Goal: Check status: Check status

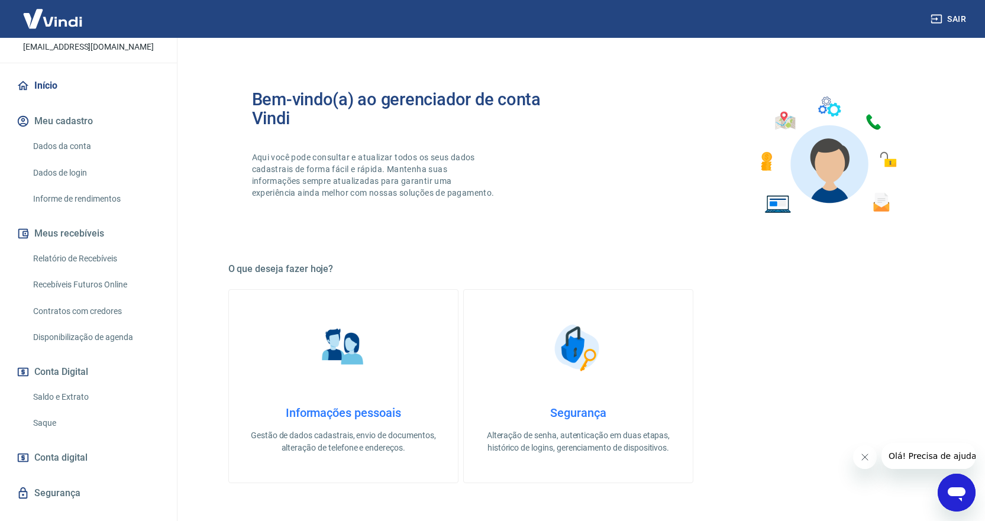
scroll to position [96, 0]
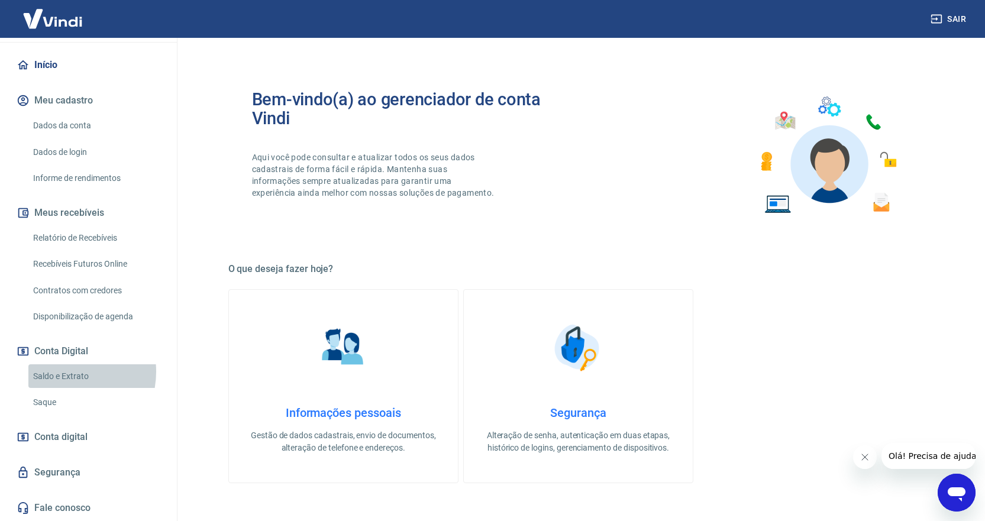
click at [62, 371] on link "Saldo e Extrato" at bounding box center [95, 376] width 134 height 24
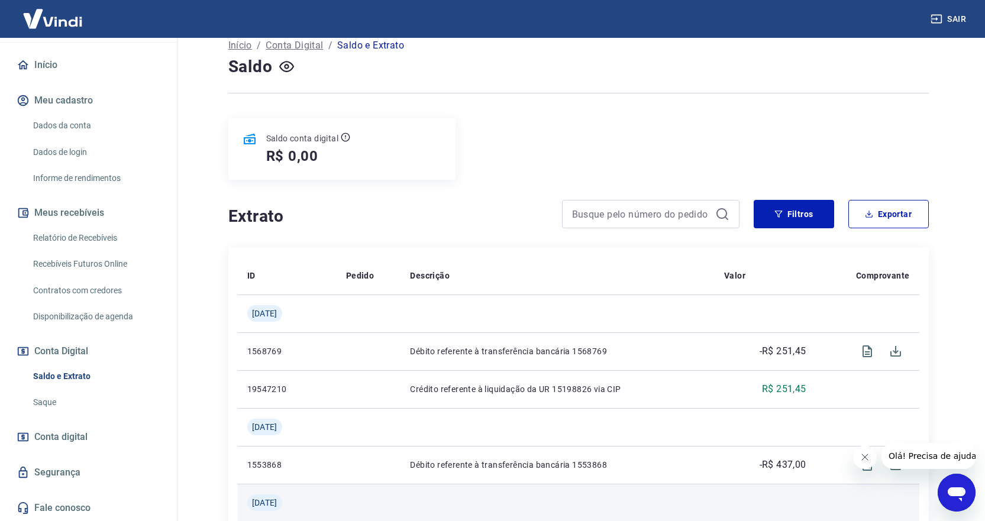
scroll to position [59, 0]
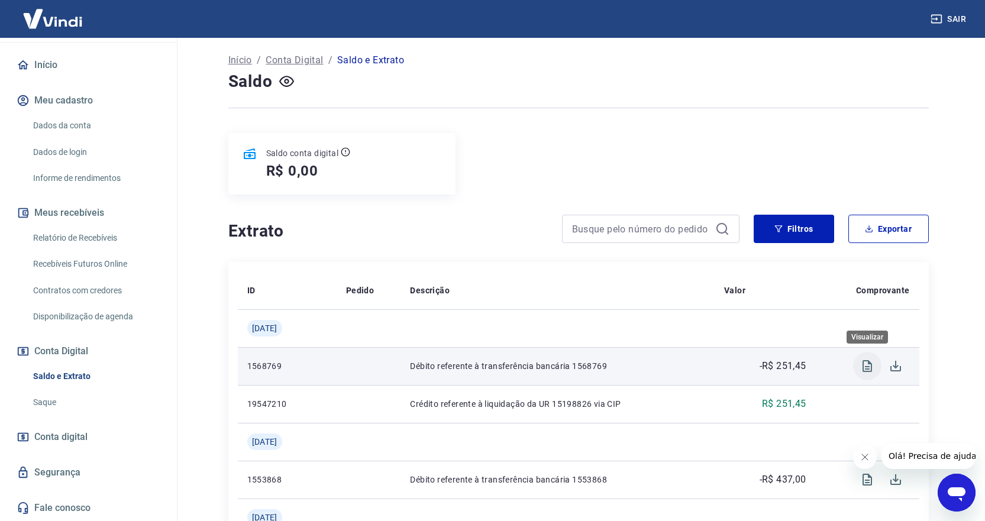
click at [866, 360] on icon "Visualizar" at bounding box center [867, 366] width 14 height 14
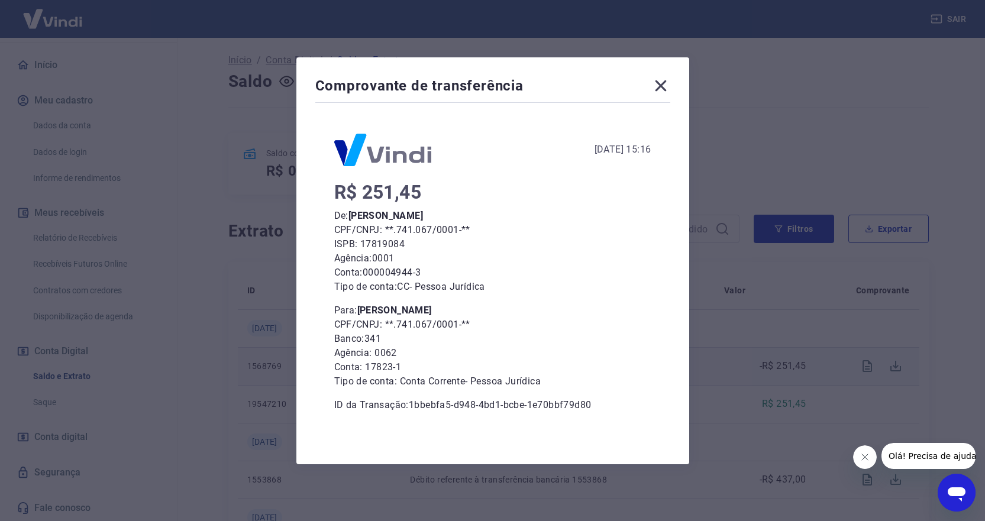
click at [665, 87] on icon at bounding box center [660, 85] width 11 height 11
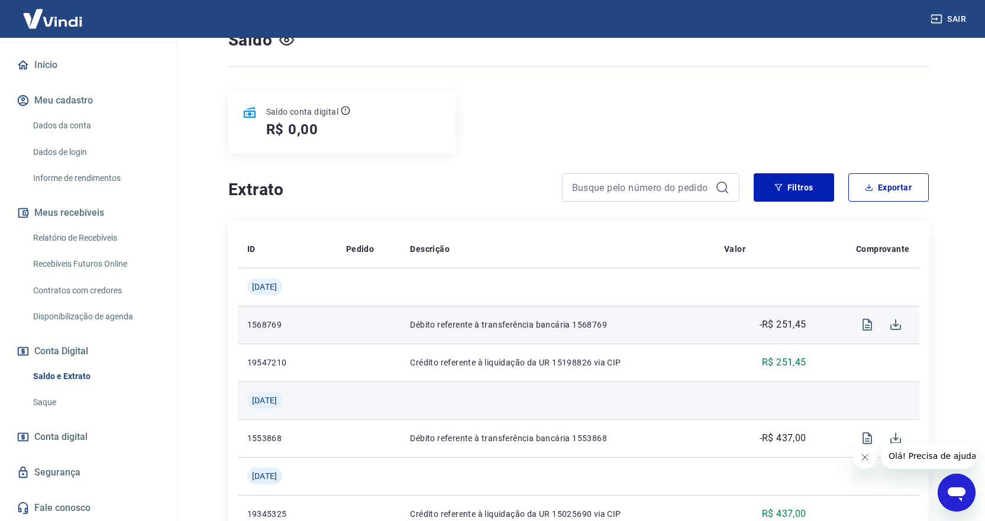
scroll to position [177, 0]
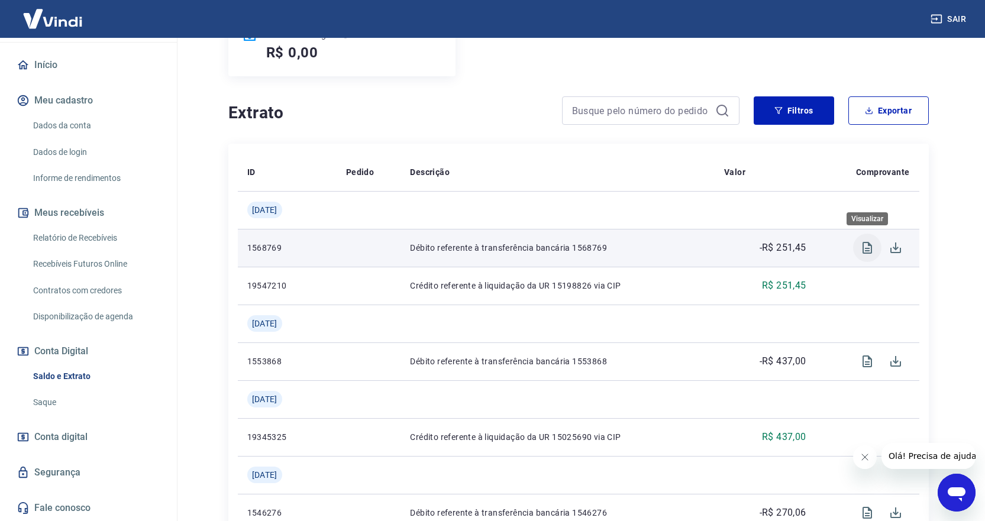
click at [870, 249] on icon "Visualizar" at bounding box center [867, 248] width 14 height 14
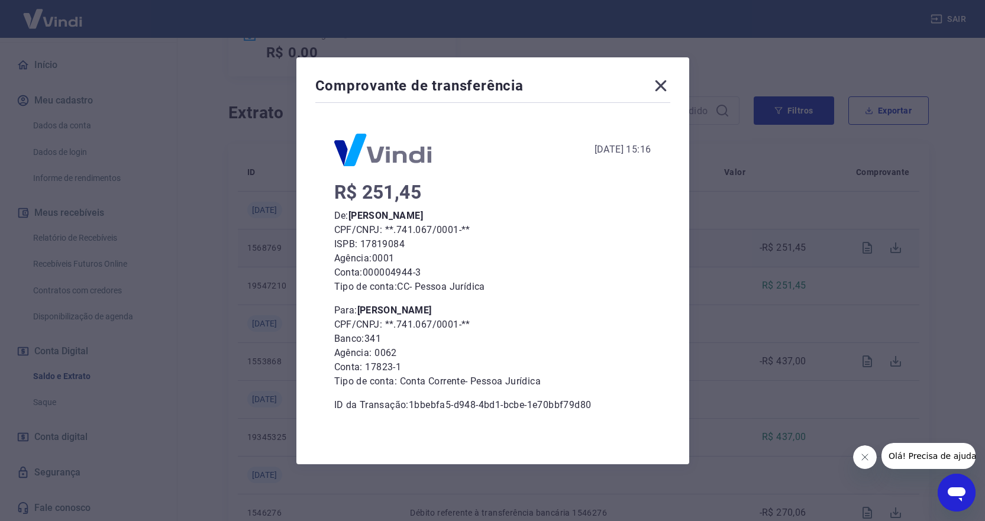
click at [662, 90] on icon at bounding box center [660, 85] width 19 height 19
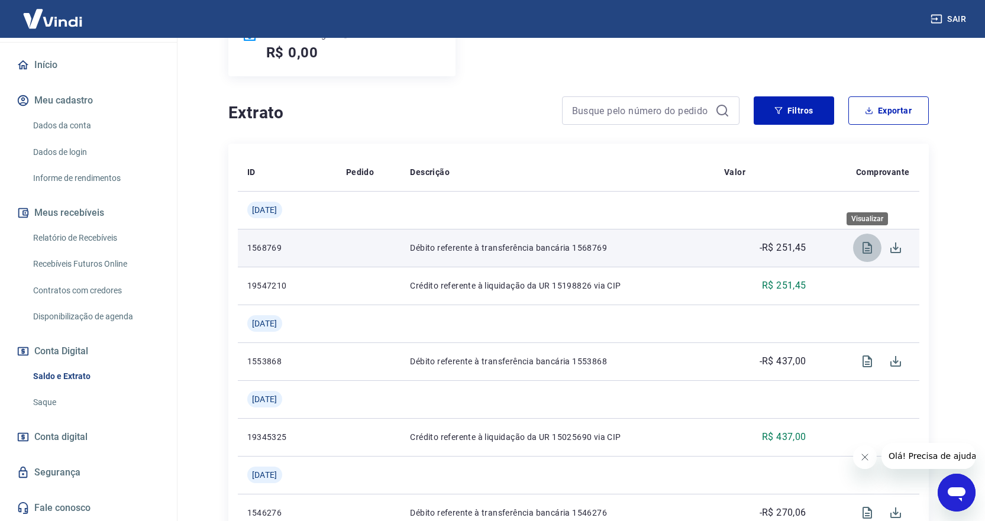
click at [868, 252] on icon "Visualizar" at bounding box center [867, 248] width 14 height 14
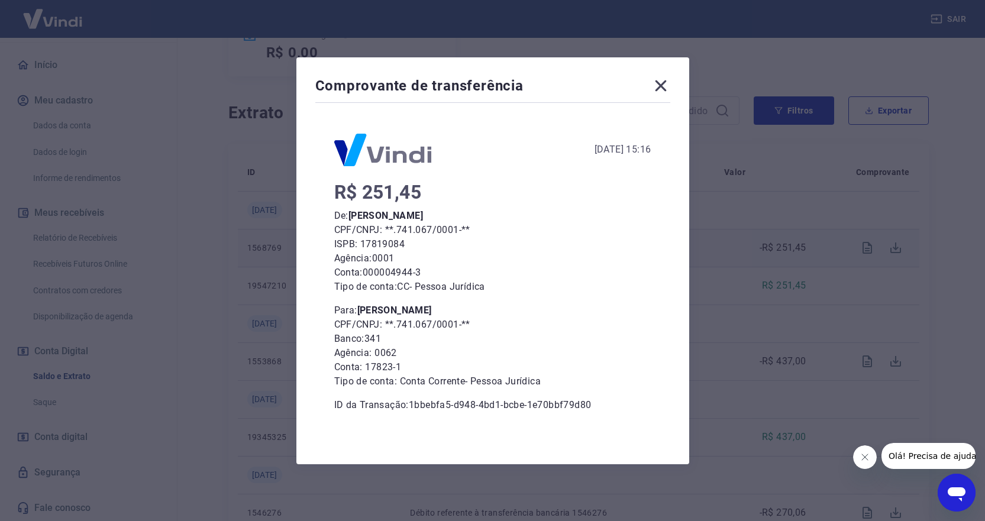
click at [663, 88] on icon at bounding box center [660, 85] width 19 height 19
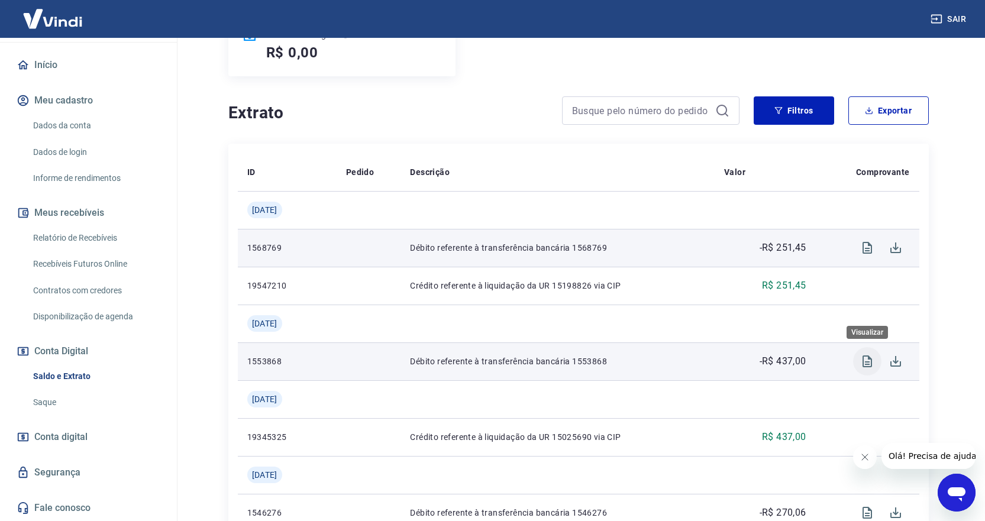
click at [869, 361] on icon "Visualizar" at bounding box center [867, 361] width 14 height 14
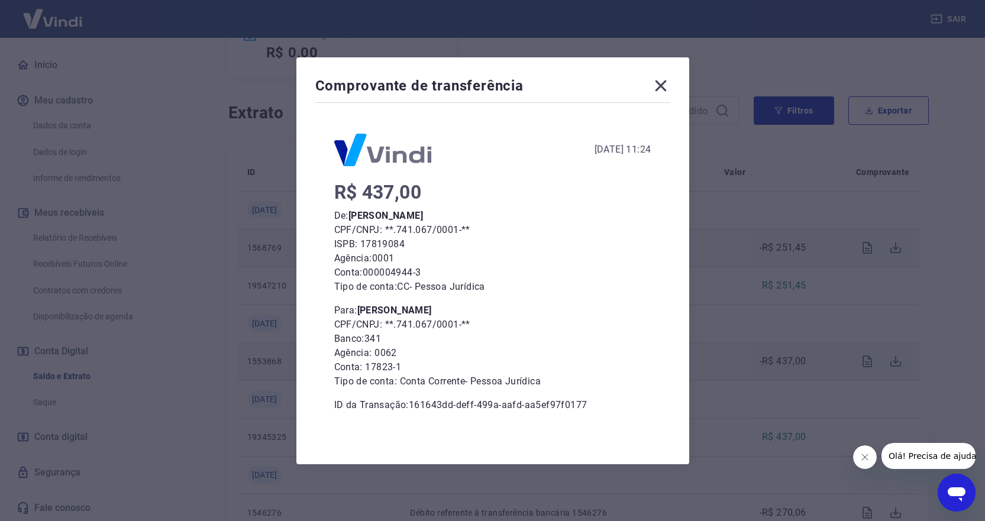
drag, startPoint x: 661, startPoint y: 85, endPoint x: 713, endPoint y: 205, distance: 131.1
click at [661, 85] on icon at bounding box center [660, 85] width 19 height 19
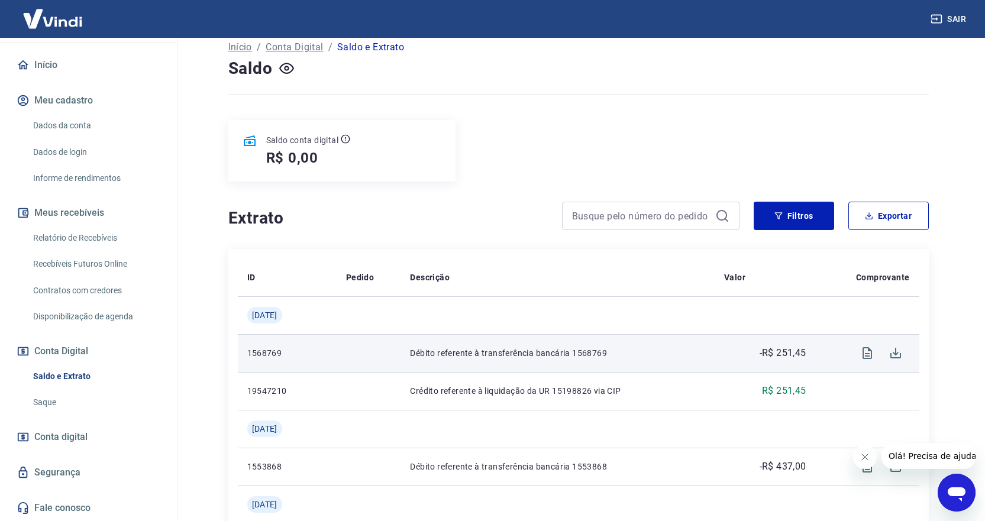
scroll to position [0, 0]
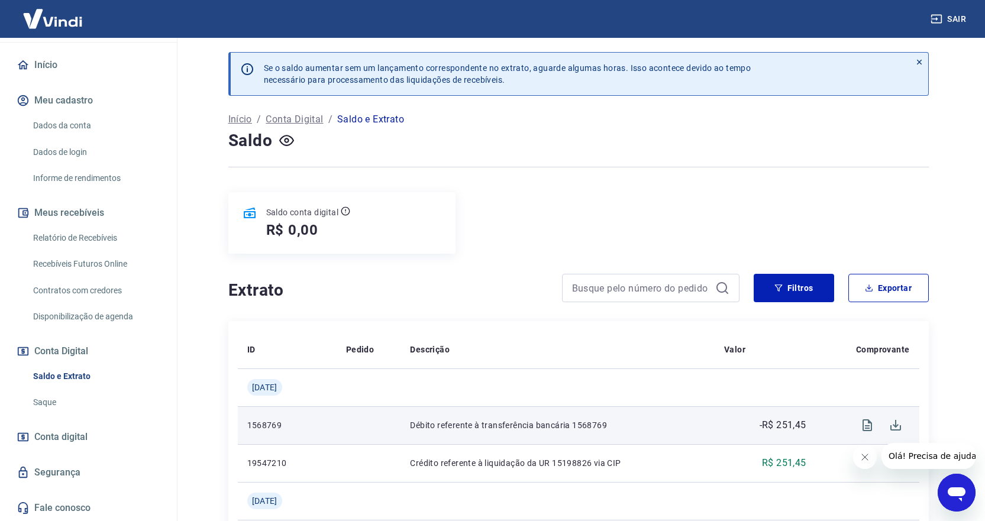
click at [73, 267] on link "Recebíveis Futuros Online" at bounding box center [95, 264] width 134 height 24
